Goal: Browse casually

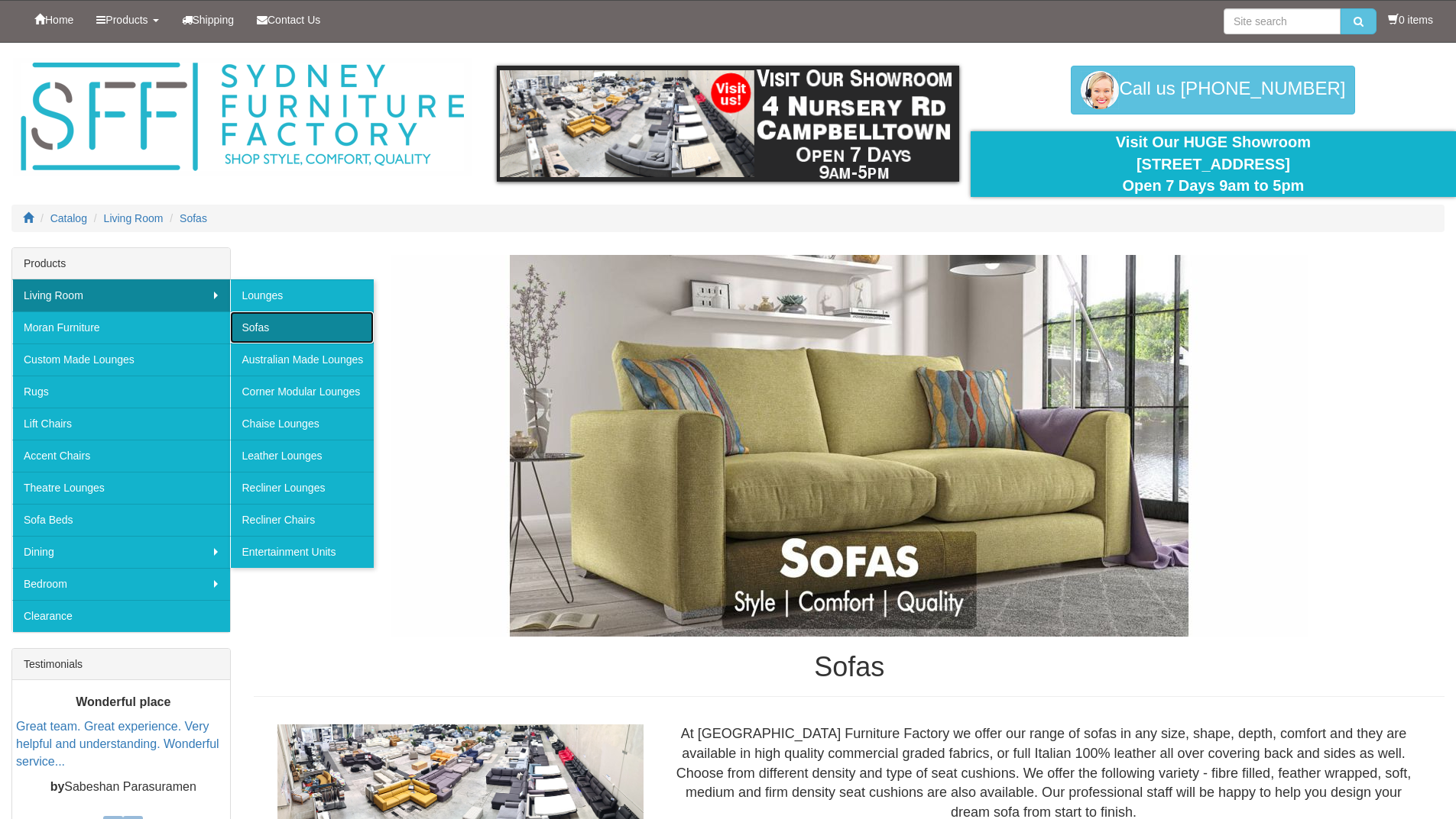
click at [253, 328] on link "Sofas" at bounding box center [301, 327] width 144 height 32
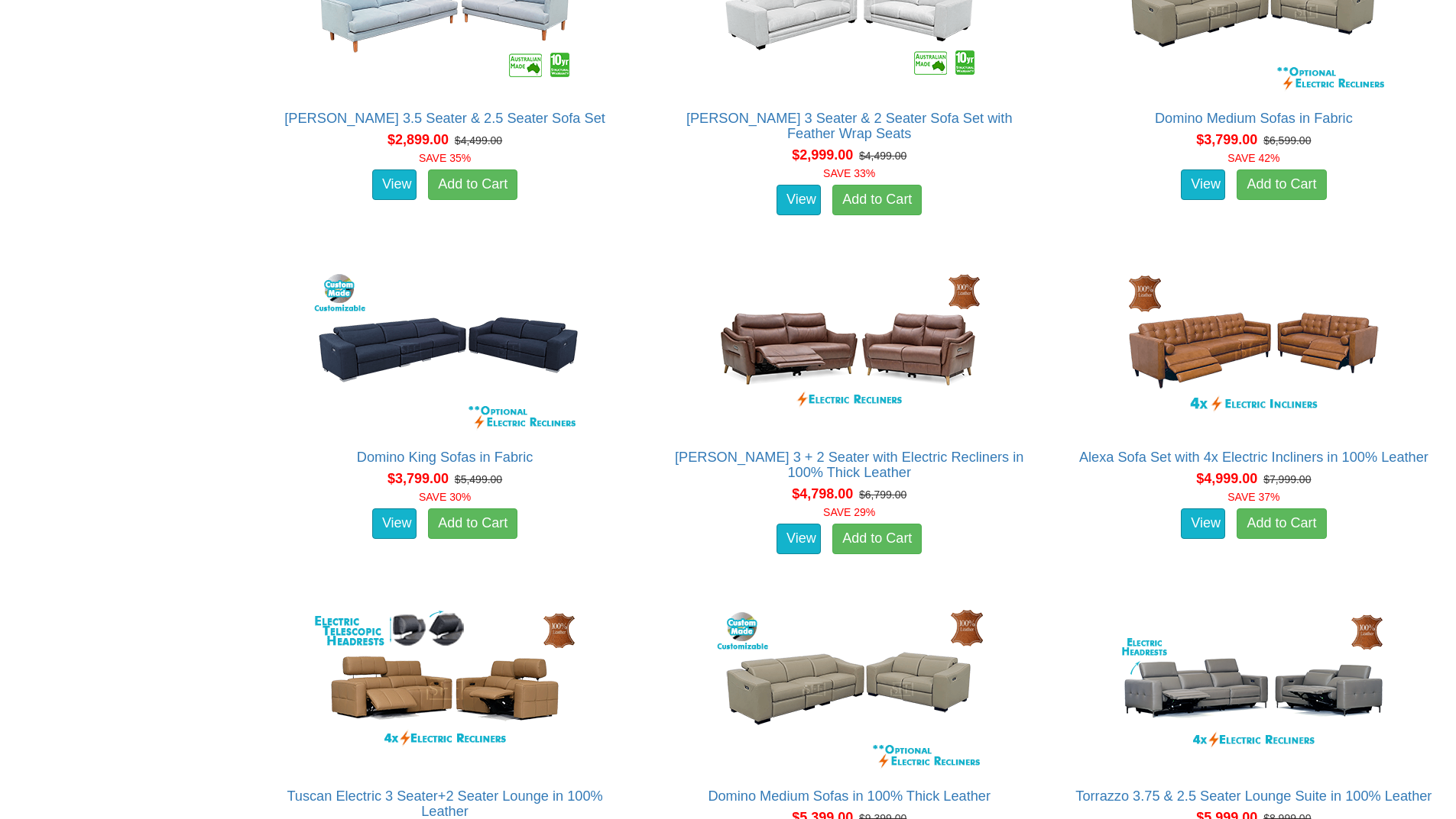
scroll to position [3818, 0]
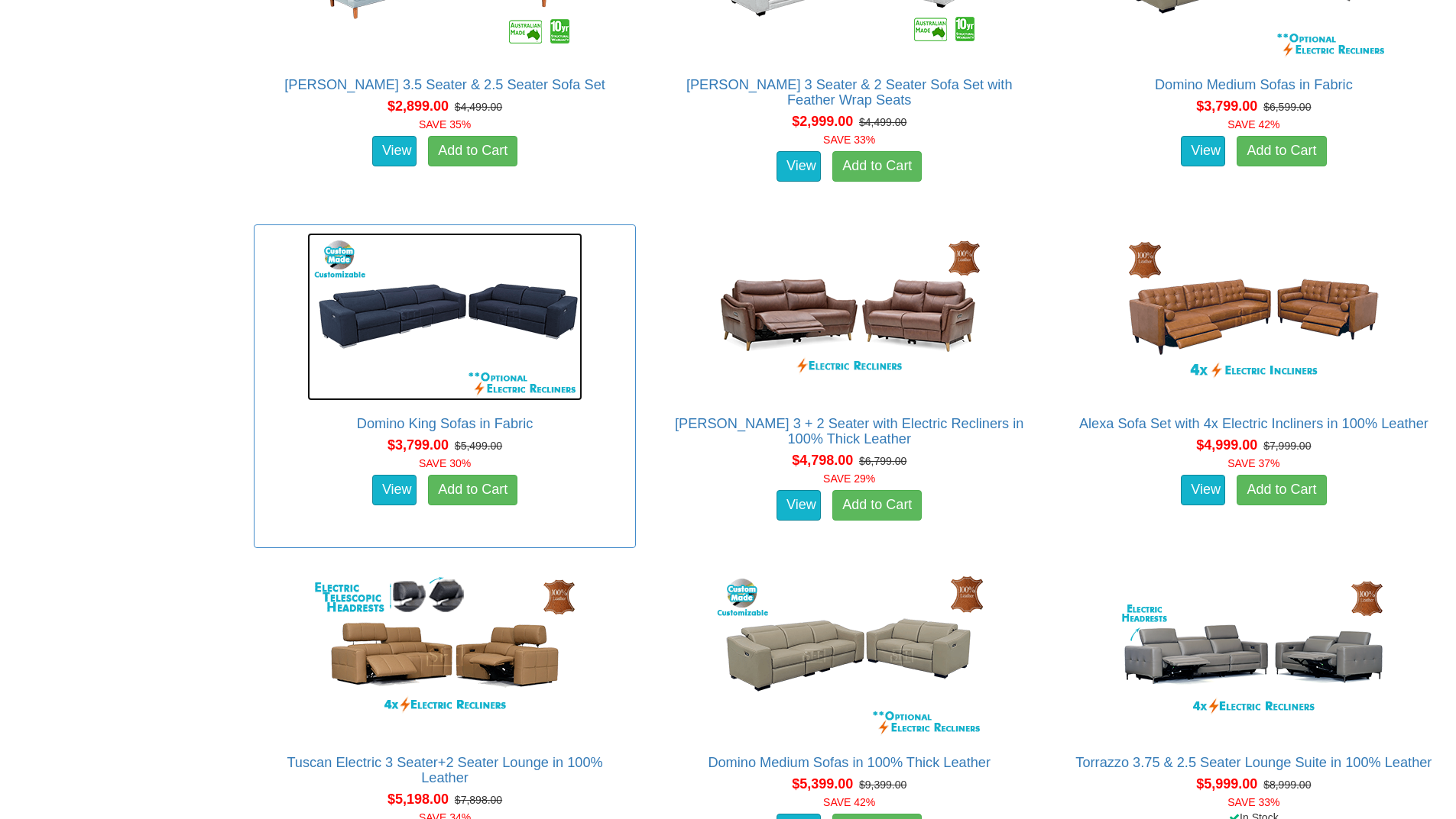
click at [394, 344] on img at bounding box center [444, 317] width 275 height 168
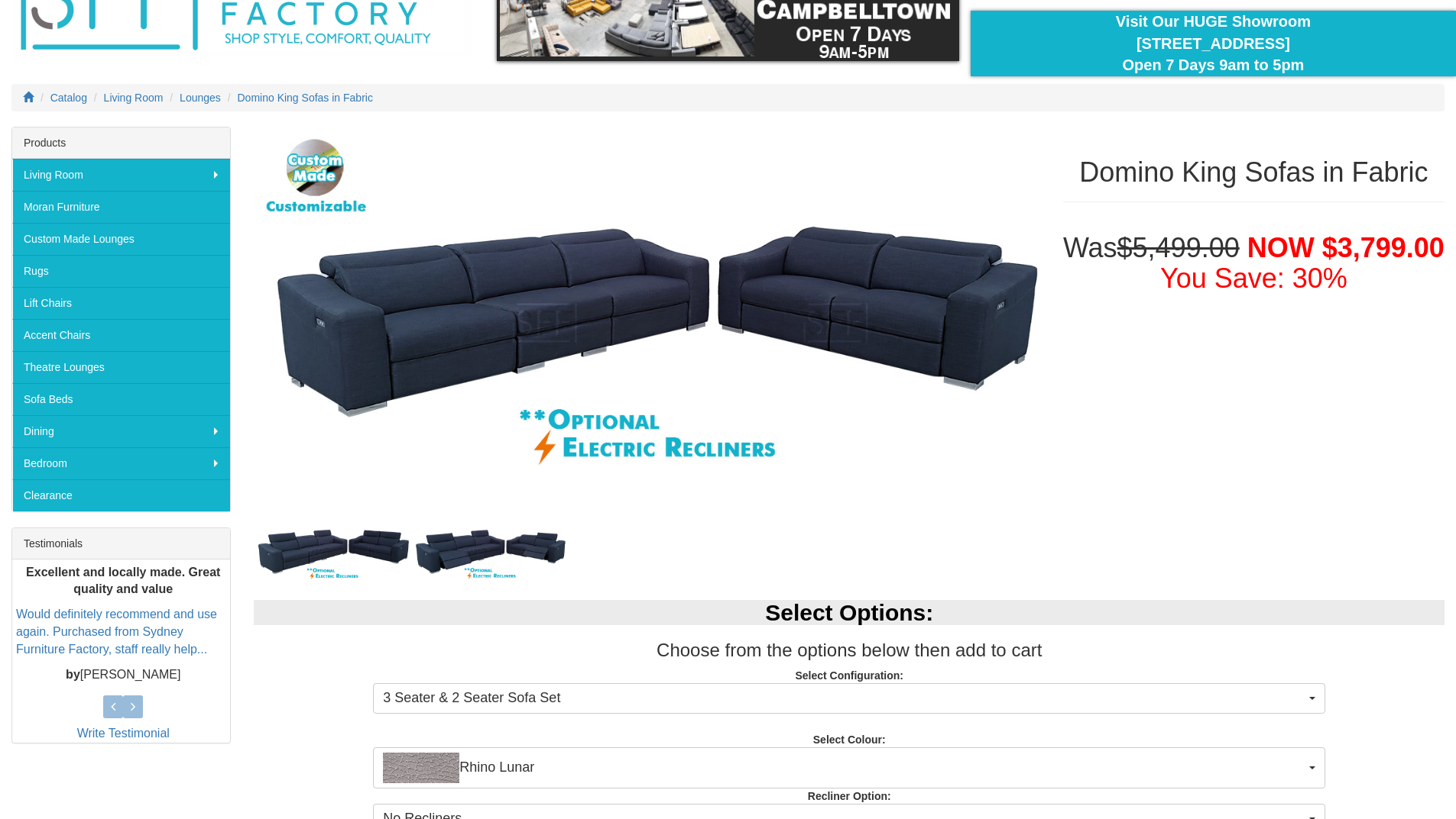
scroll to position [229, 0]
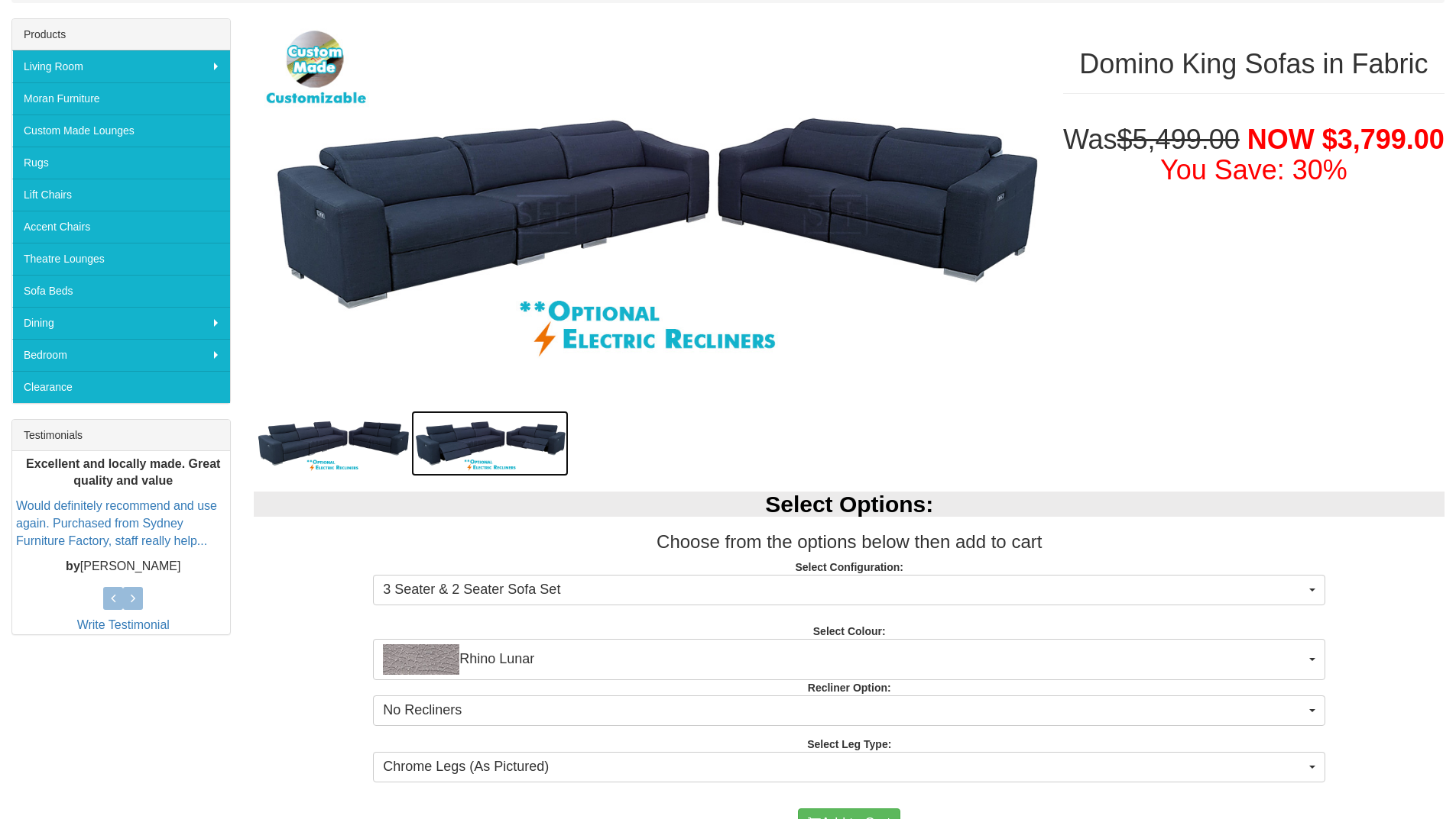
click at [439, 453] on img at bounding box center [489, 443] width 157 height 65
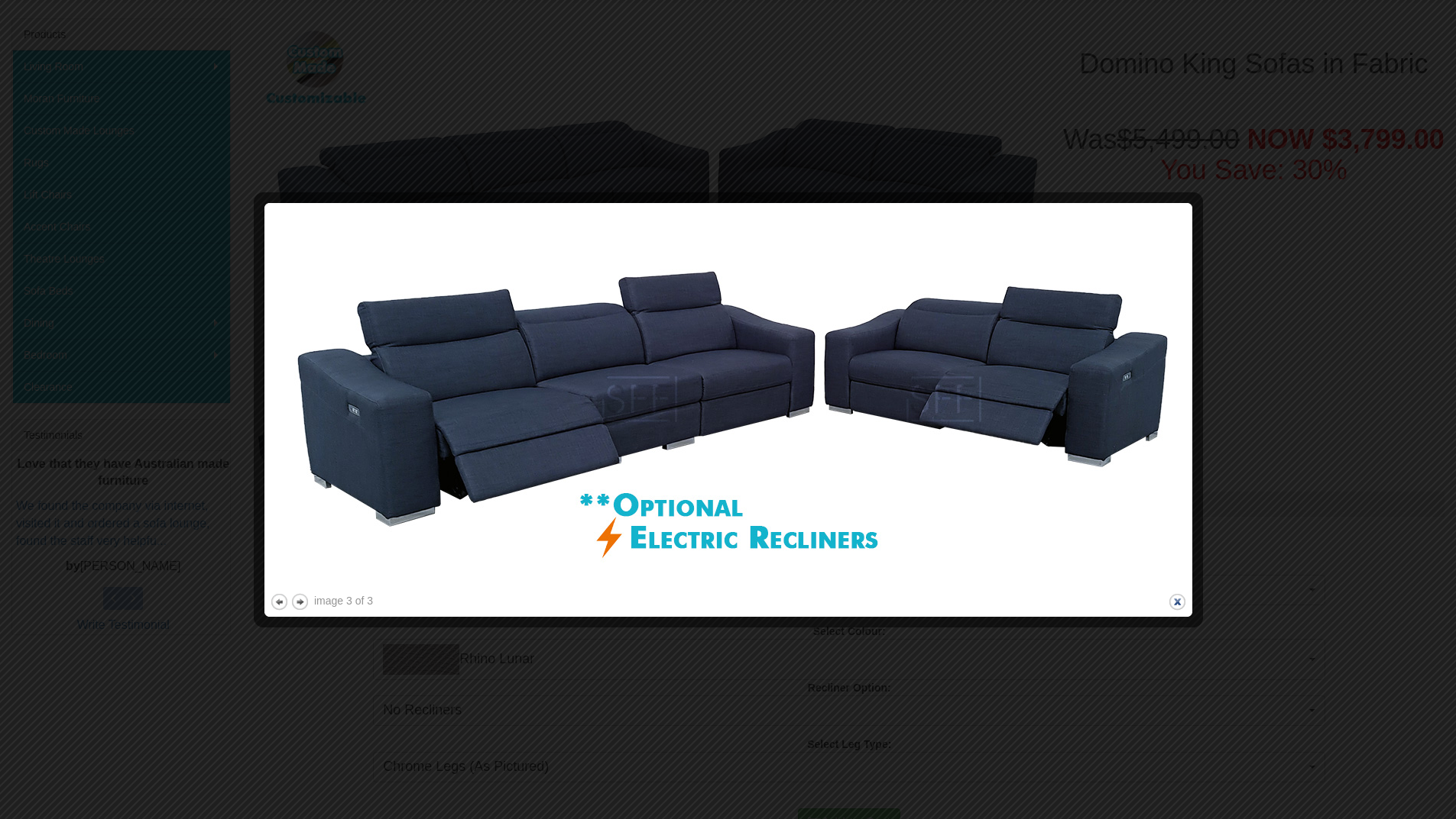
click at [1180, 604] on button "close" at bounding box center [1177, 602] width 20 height 20
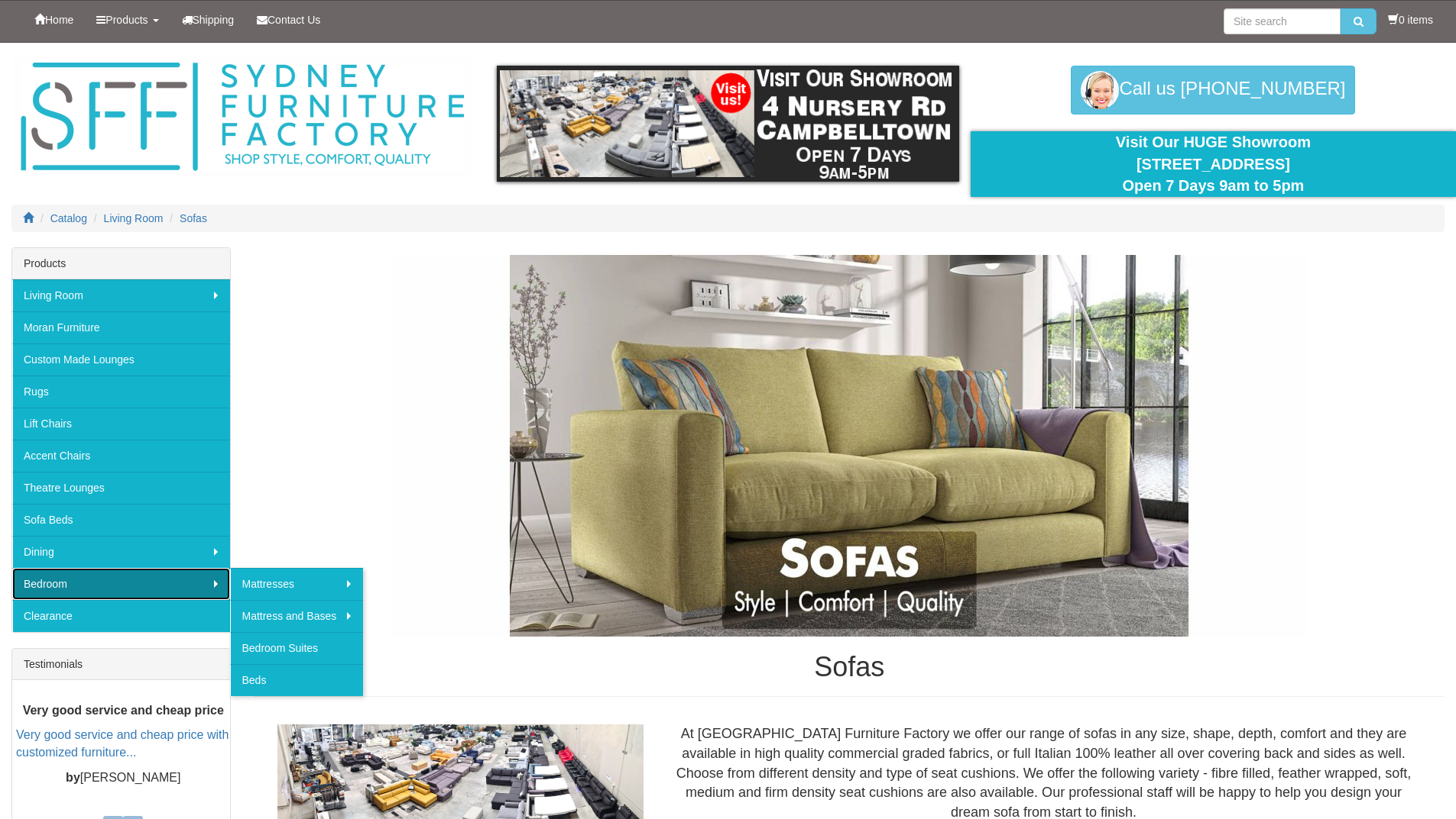
click at [162, 582] on link "Bedroom" at bounding box center [121, 583] width 218 height 32
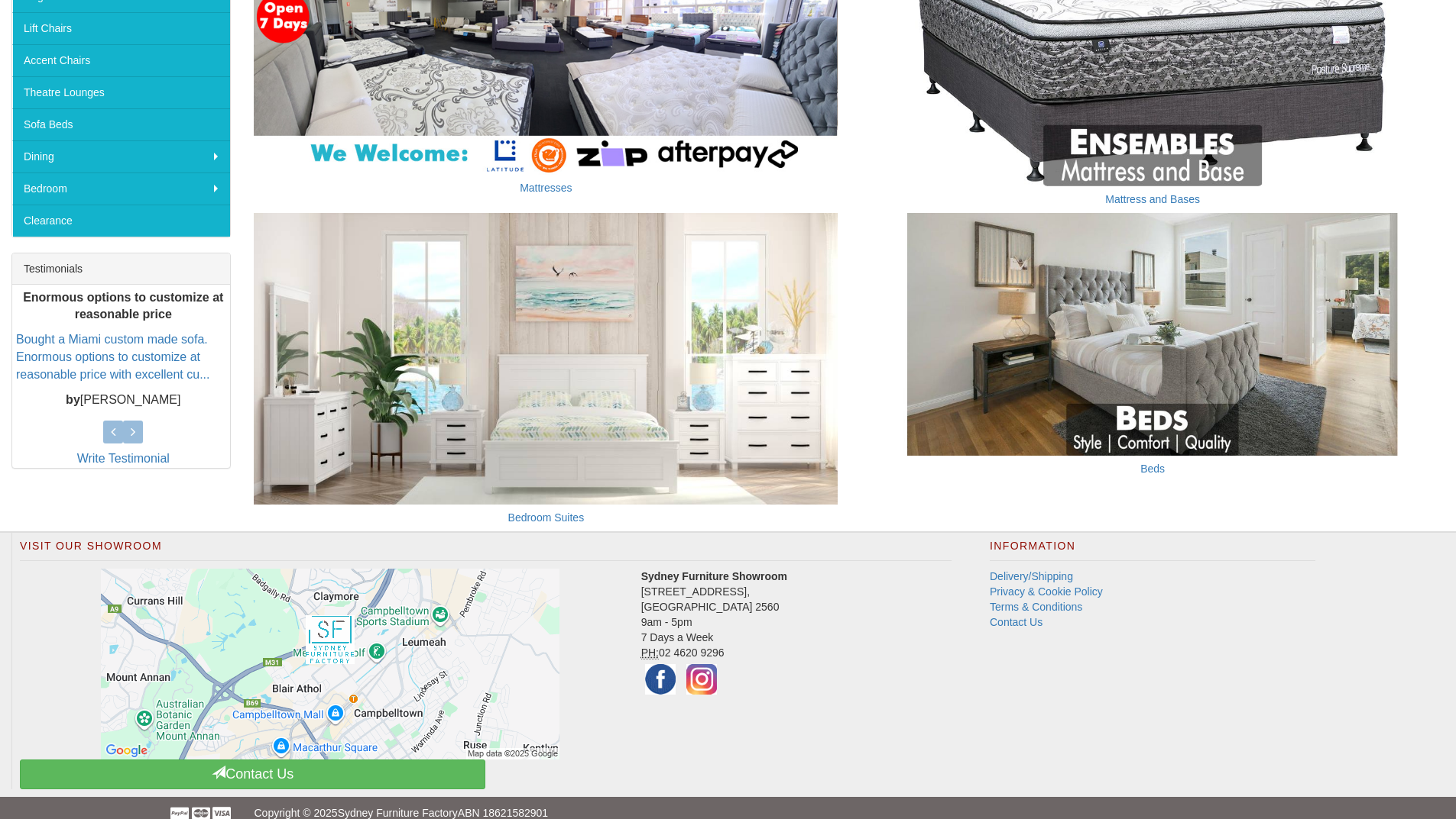
scroll to position [413, 0]
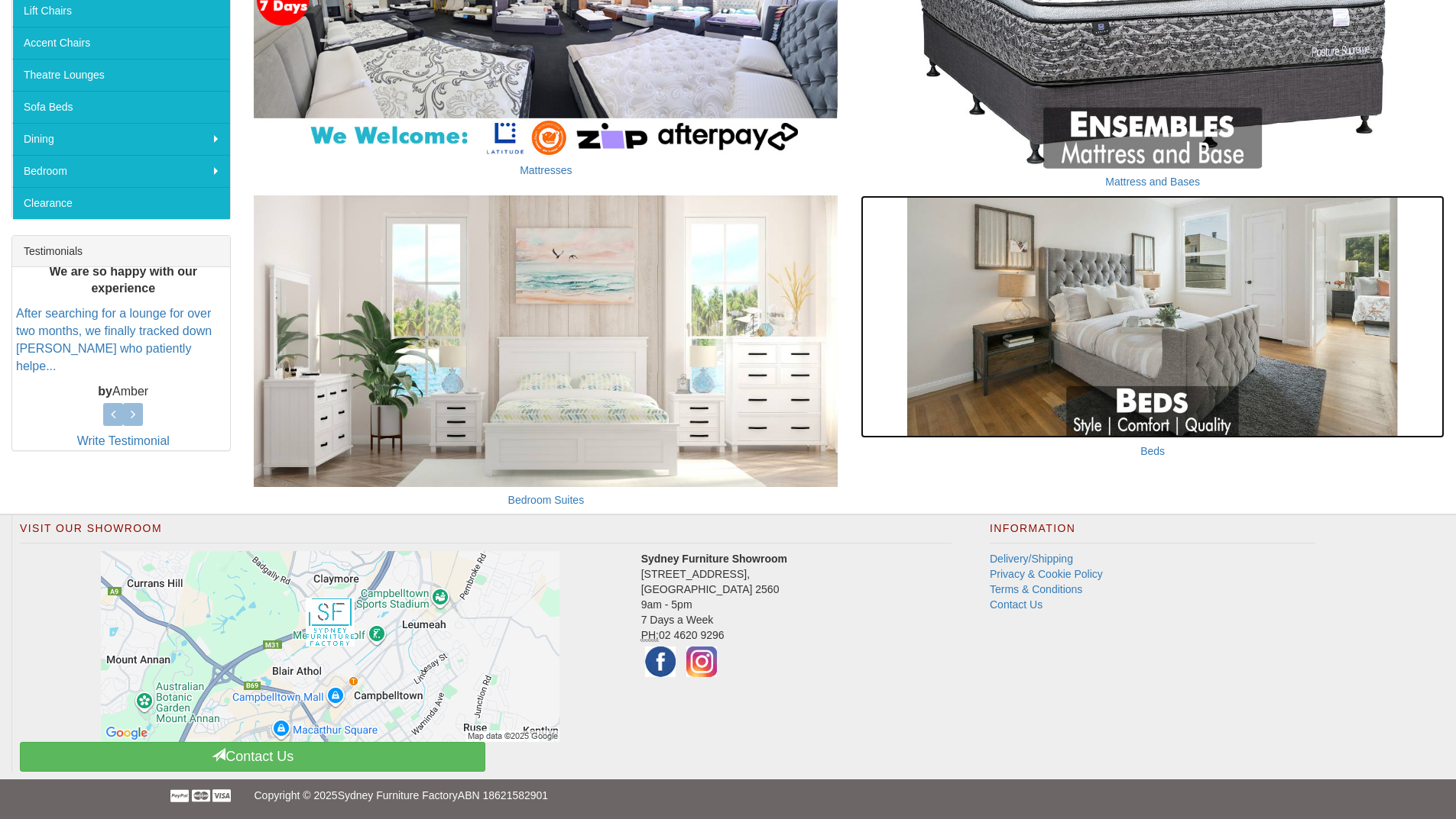
click at [1087, 349] on img at bounding box center [1152, 317] width 584 height 242
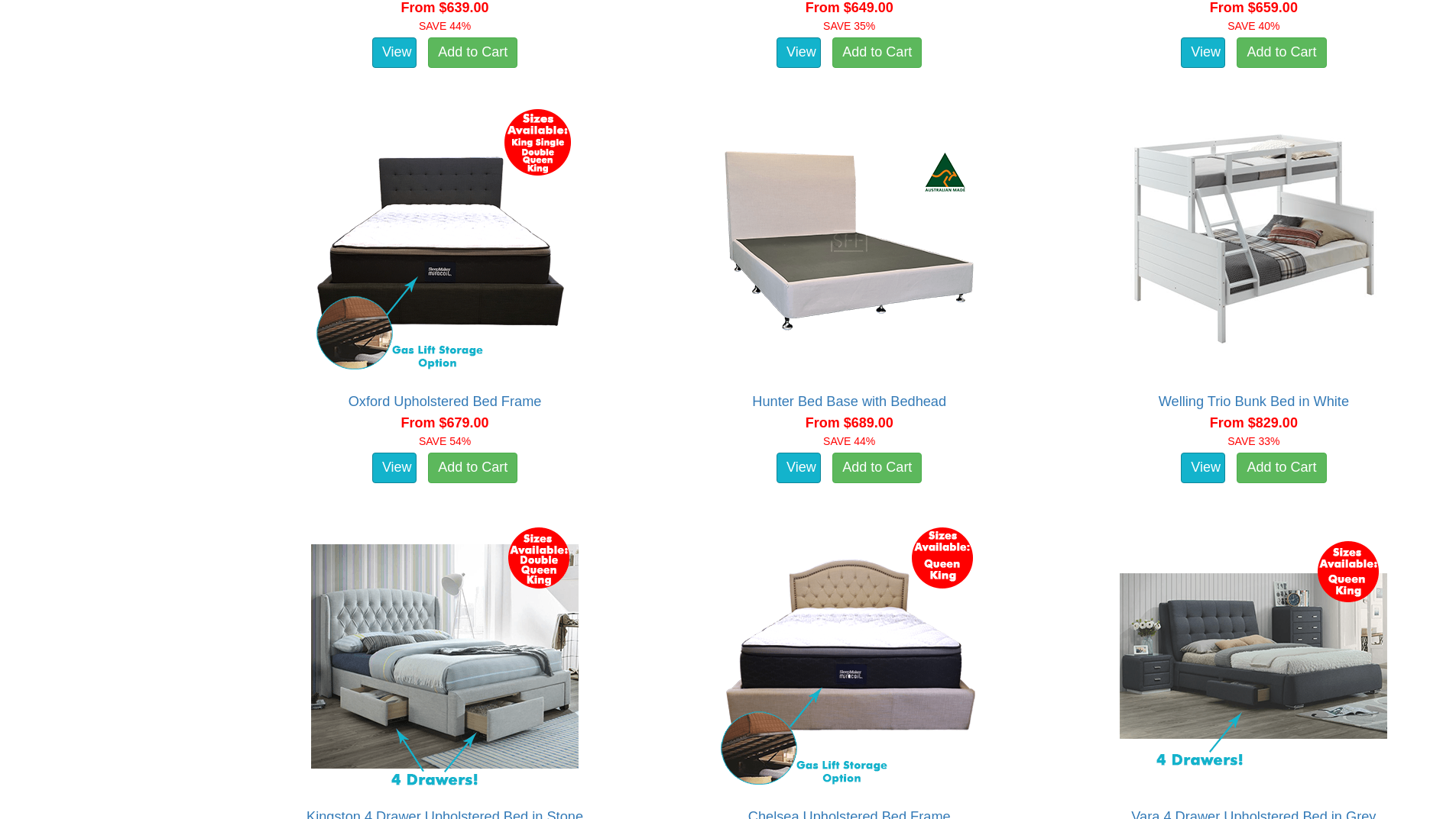
scroll to position [1910, 0]
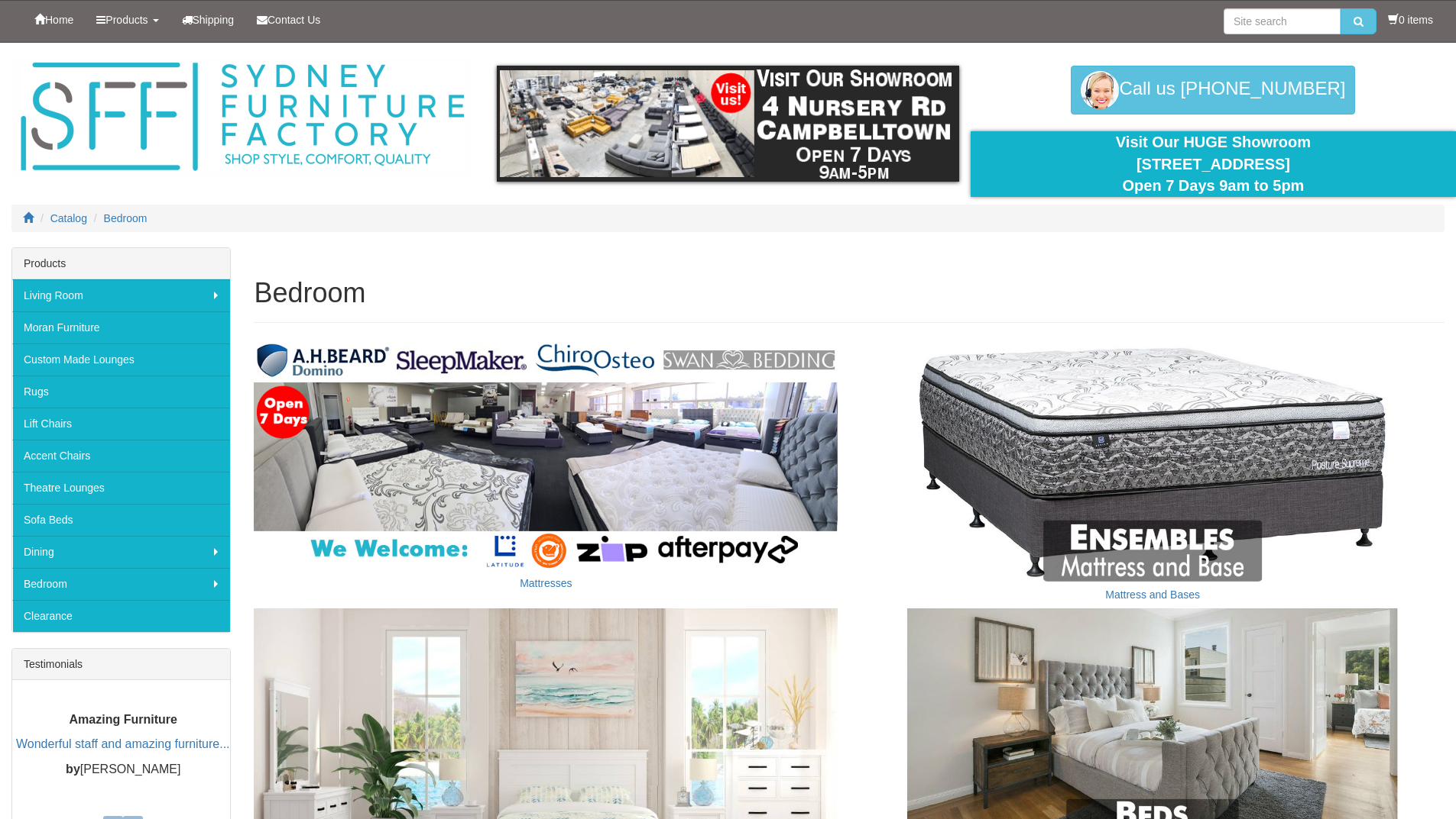
scroll to position [413, 0]
